Goal: Information Seeking & Learning: Learn about a topic

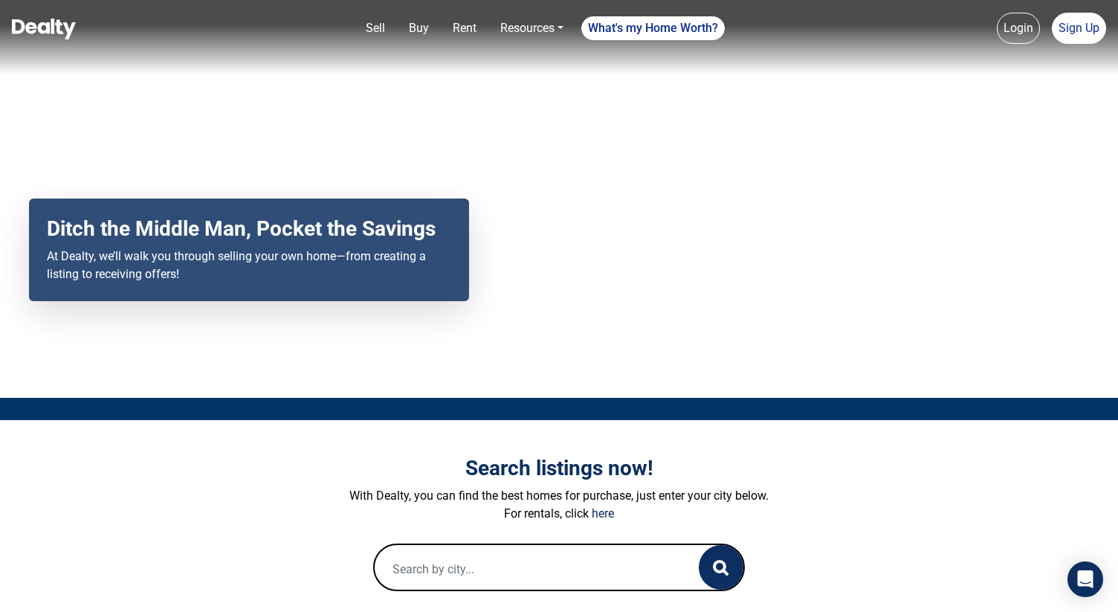
click at [541, 555] on input "text" at bounding box center [522, 569] width 294 height 48
paste input "5970 N Park Avenue Ash Fork, AZ"
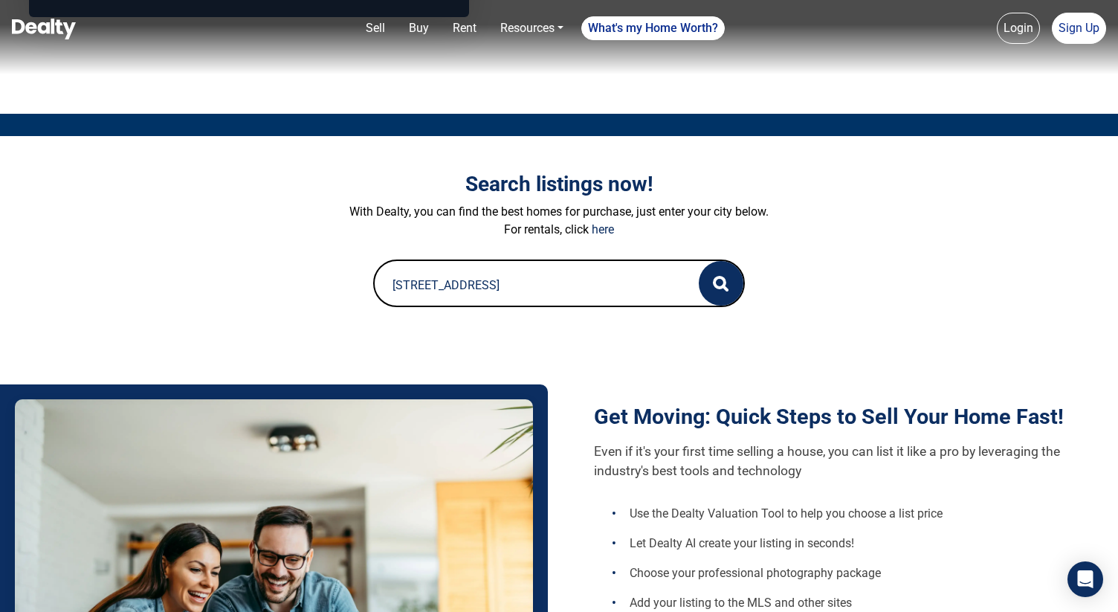
scroll to position [297, 0]
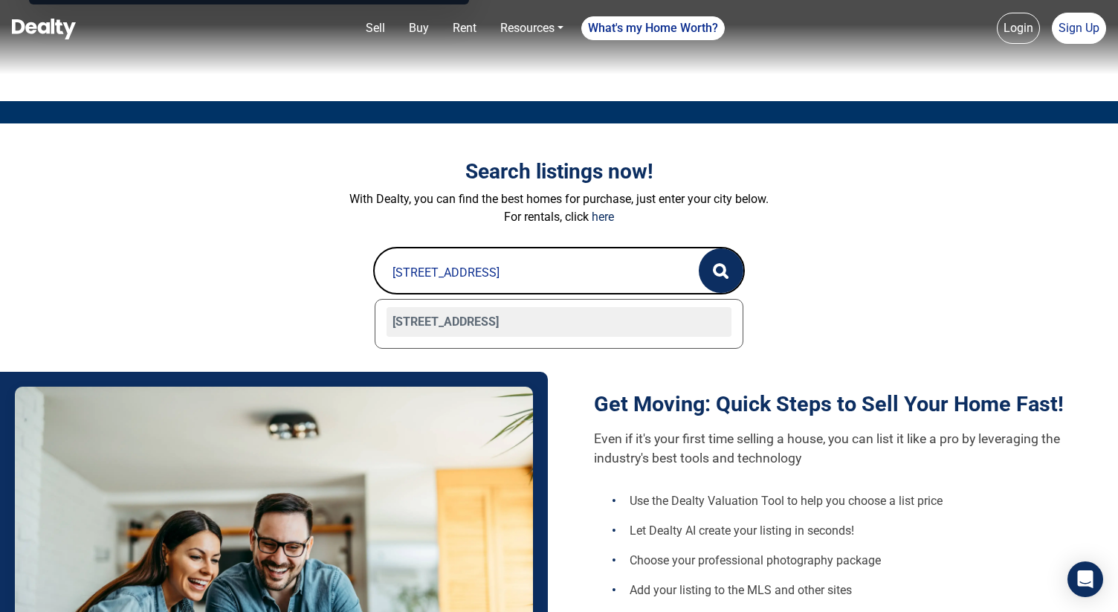
click at [574, 329] on div "5970 N Park Avenue, Ash Fork, AZ 86320" at bounding box center [559, 322] width 345 height 30
type input "5970 N Park Avenue, Ash Fork, AZ 86320"
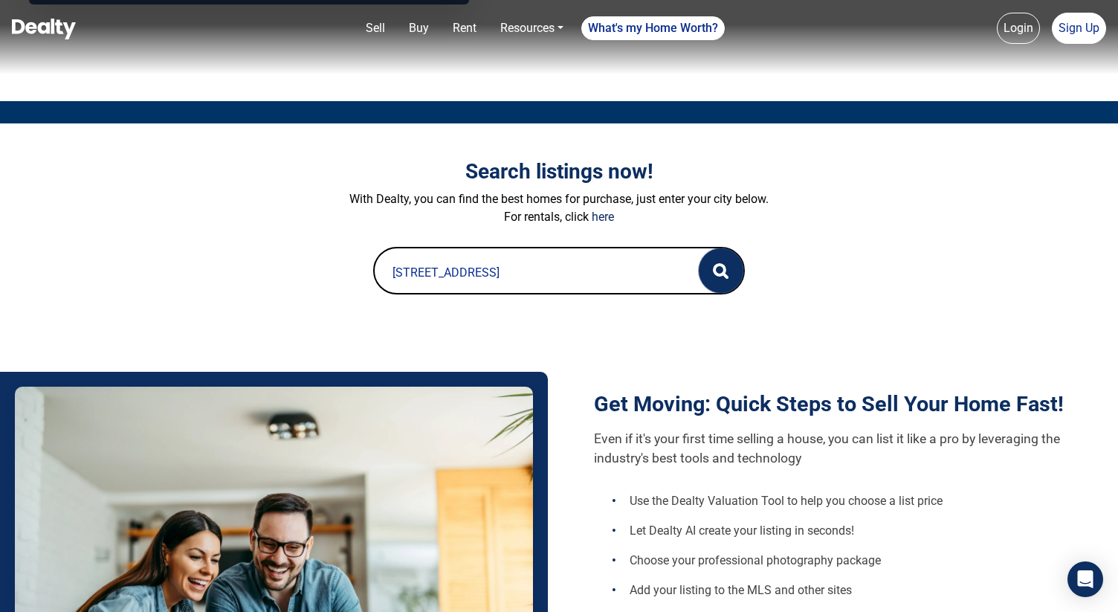
click at [716, 280] on button "button" at bounding box center [721, 270] width 45 height 45
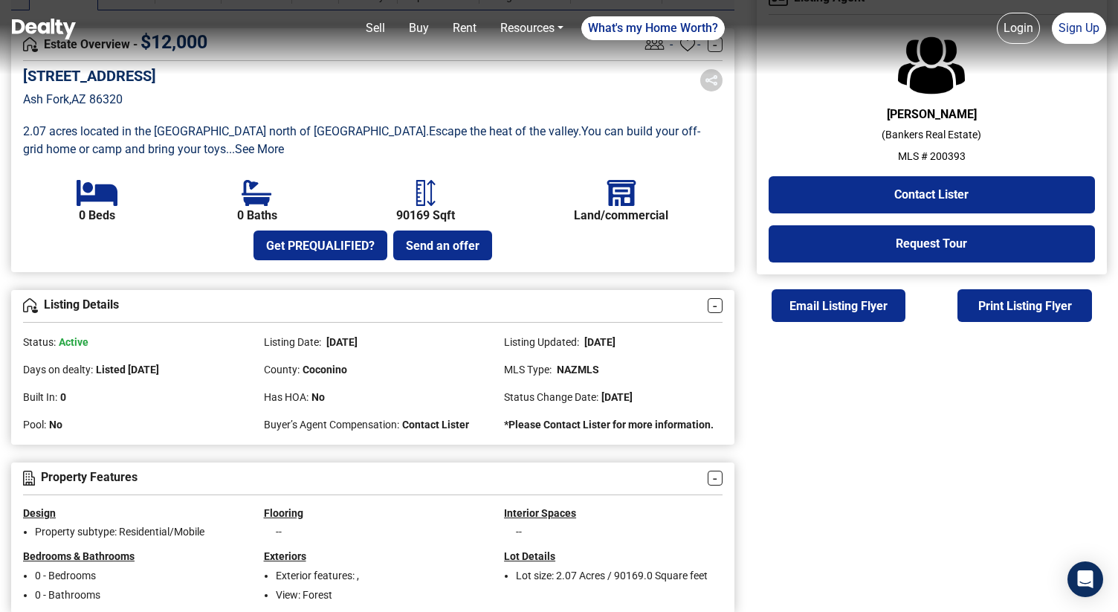
scroll to position [416, 0]
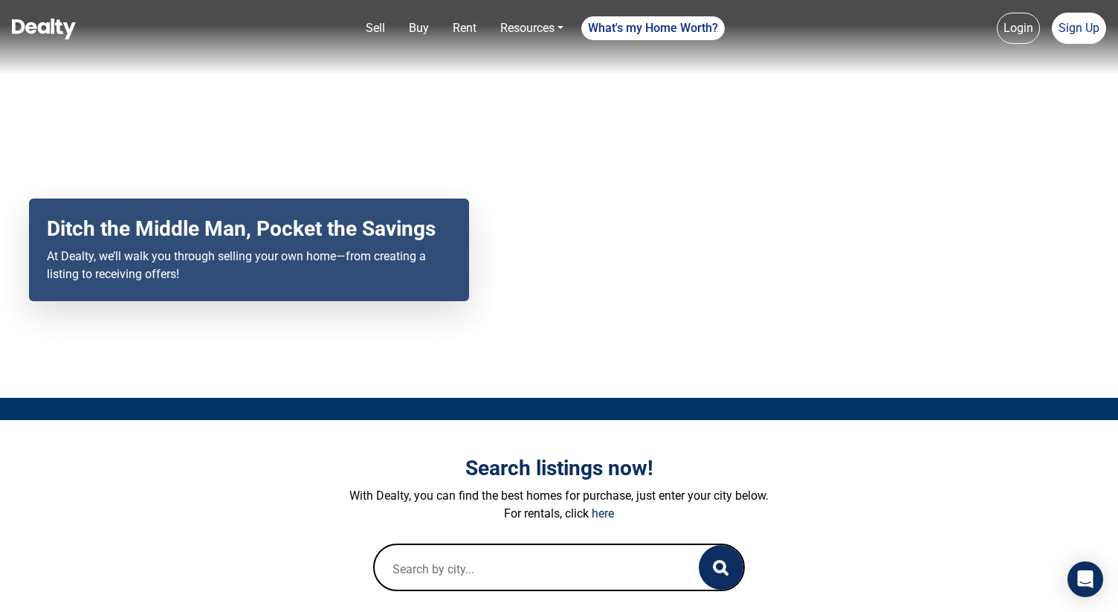
click at [523, 560] on input "text" at bounding box center [522, 569] width 294 height 48
paste input "7807 E Main ST H7, Mesa, AZ 85207"
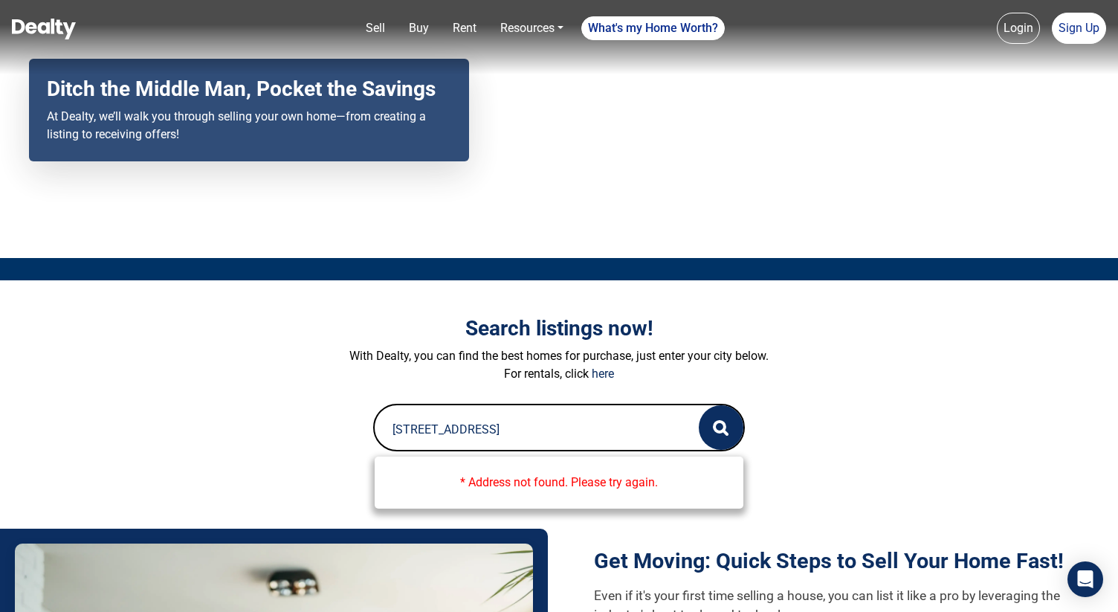
scroll to position [142, 0]
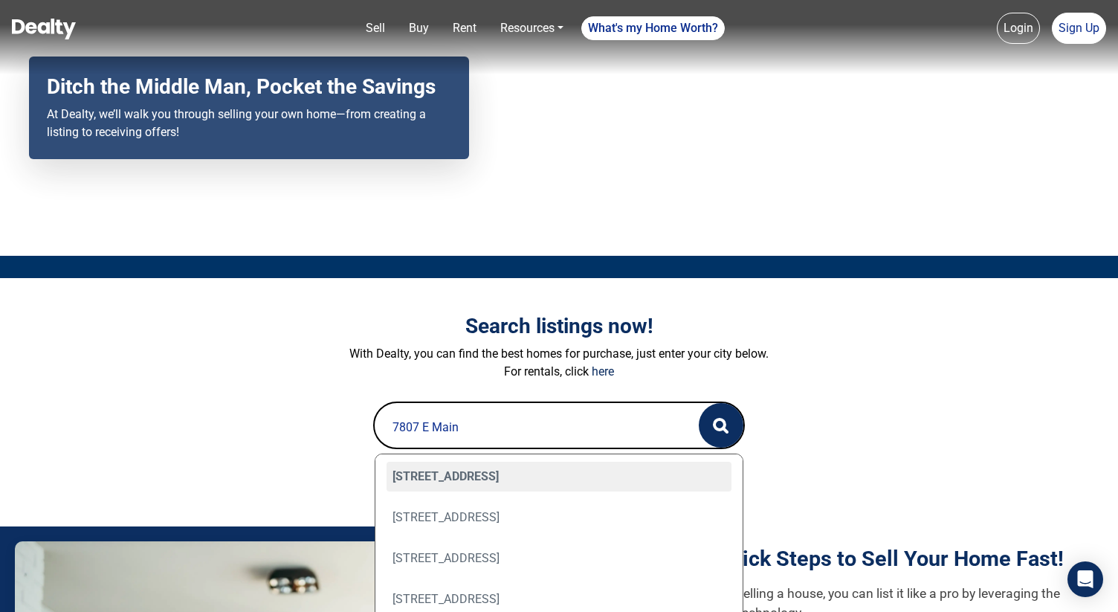
click at [477, 474] on div "7807 E Main Street, H7, Mesa, AZ 85207" at bounding box center [559, 477] width 345 height 30
type input "7807 E Main Street, H7, Mesa, AZ 85207"
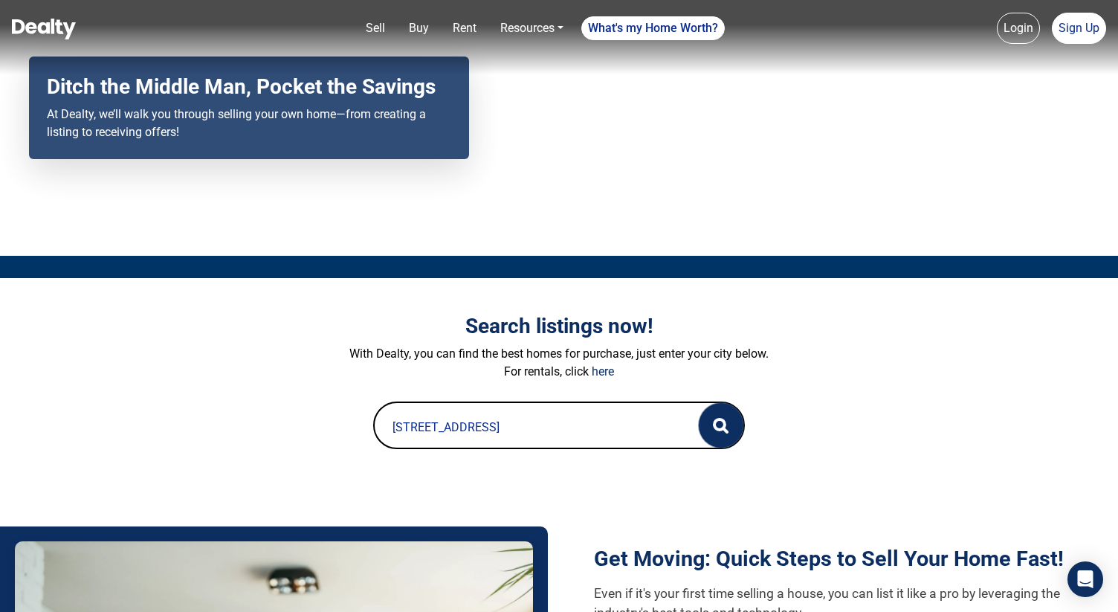
click at [727, 425] on icon "button" at bounding box center [721, 426] width 16 height 16
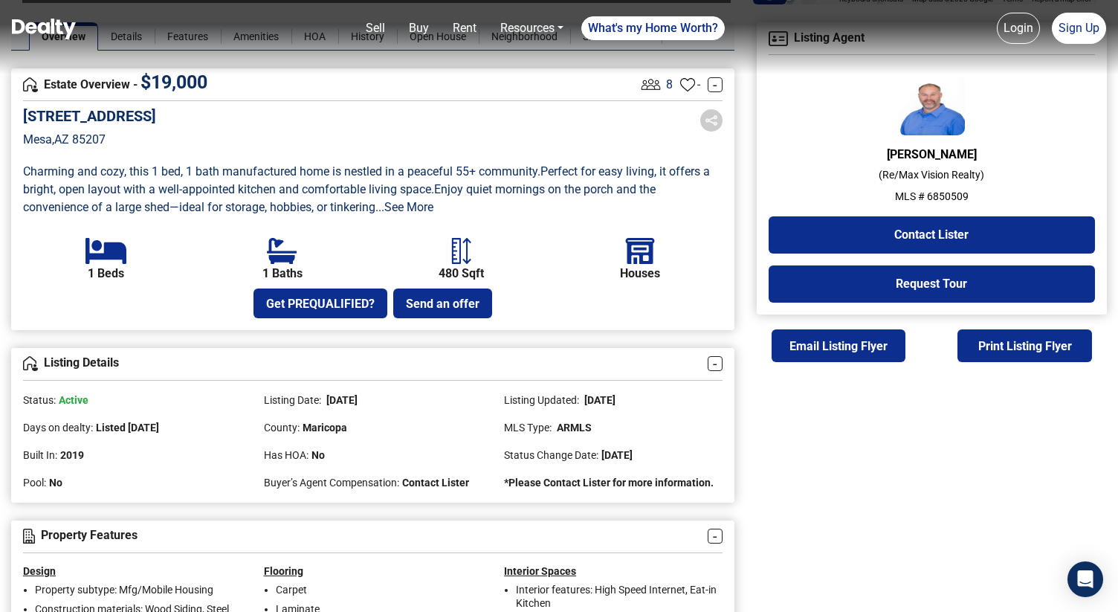
scroll to position [378, 0]
